Goal: Information Seeking & Learning: Find specific fact

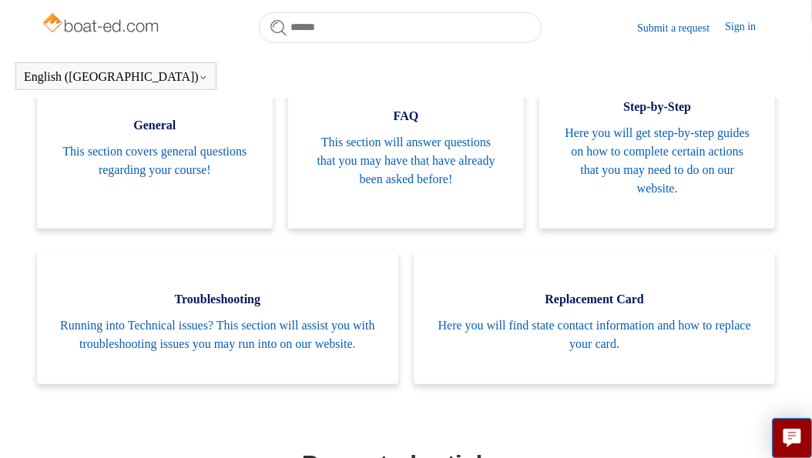
scroll to position [342, 0]
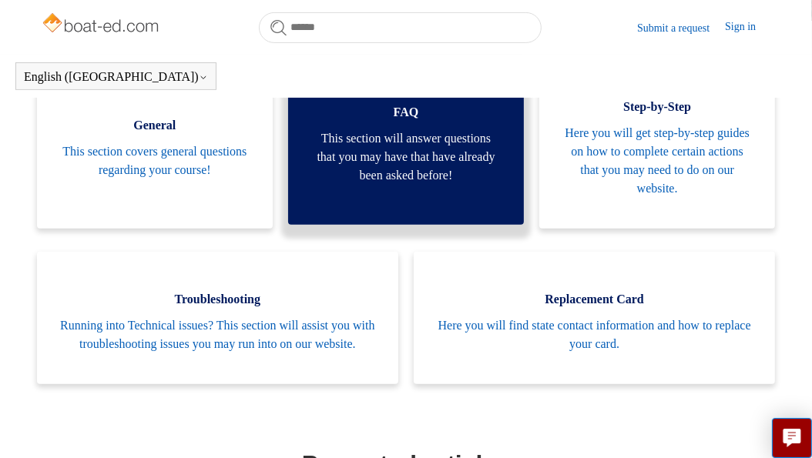
click at [404, 140] on span "This section will answer questions that you may have that have already been ask…" at bounding box center [405, 156] width 189 height 55
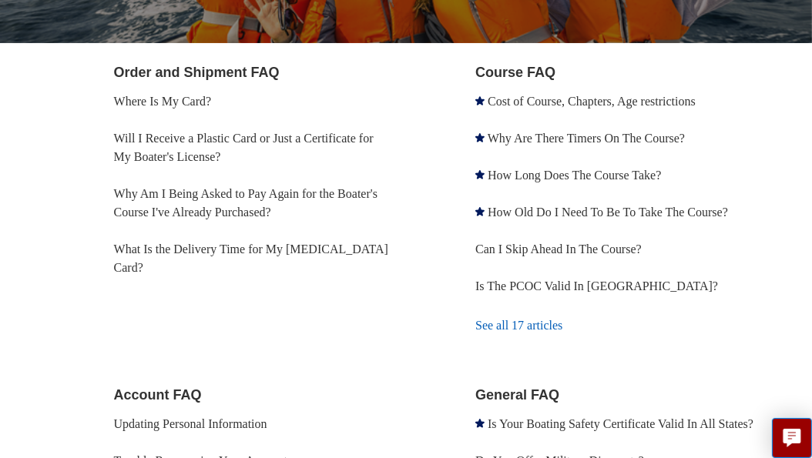
scroll to position [198, 0]
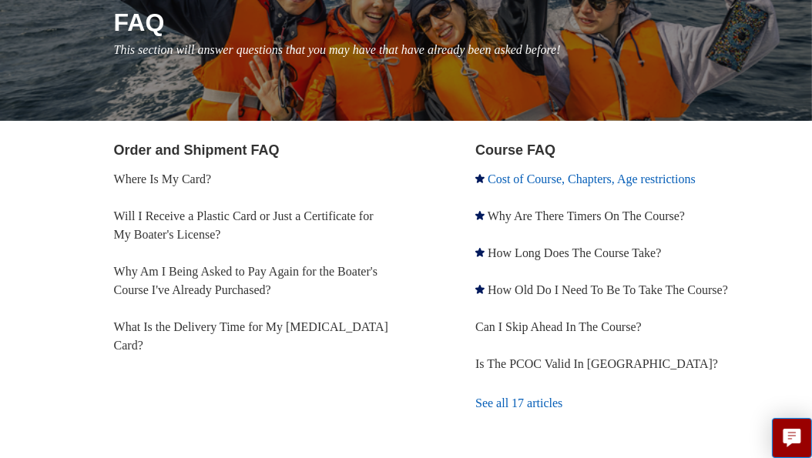
click at [542, 176] on link "Cost of Course, Chapters, Age restrictions" at bounding box center [591, 178] width 208 height 13
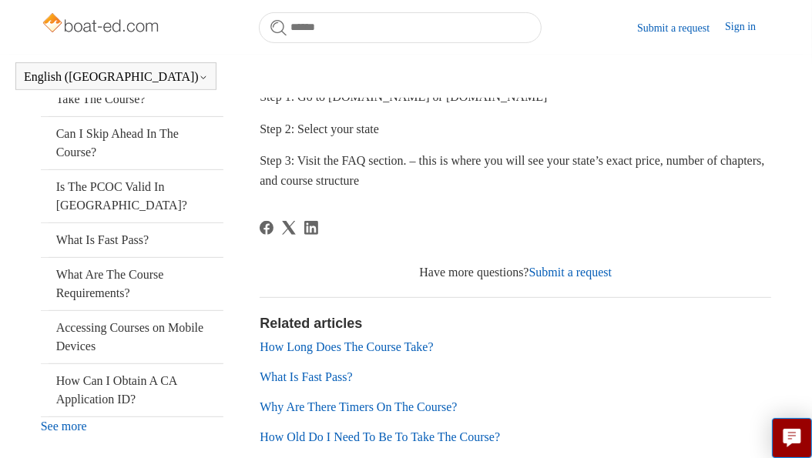
scroll to position [342, 0]
